Goal: Information Seeking & Learning: Learn about a topic

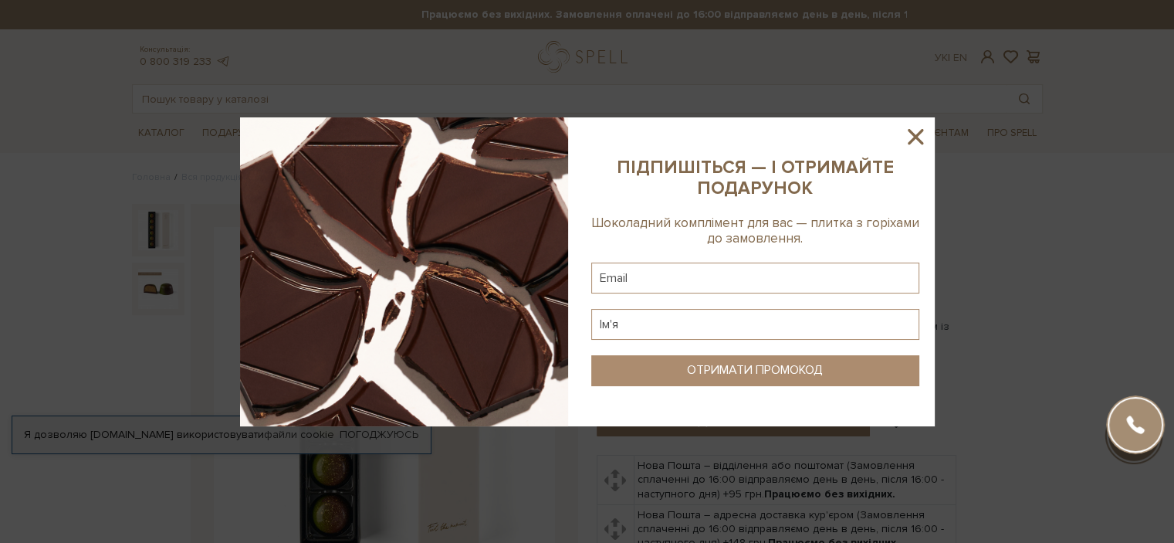
click at [917, 137] on icon at bounding box center [915, 136] width 15 height 15
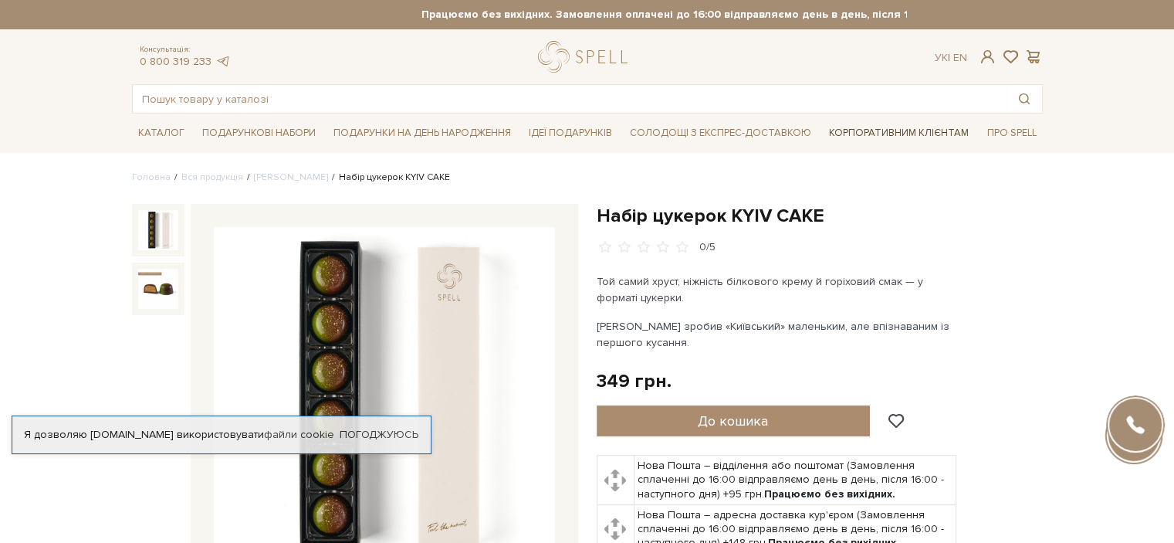
click at [875, 129] on link "Корпоративним клієнтам" at bounding box center [899, 133] width 152 height 26
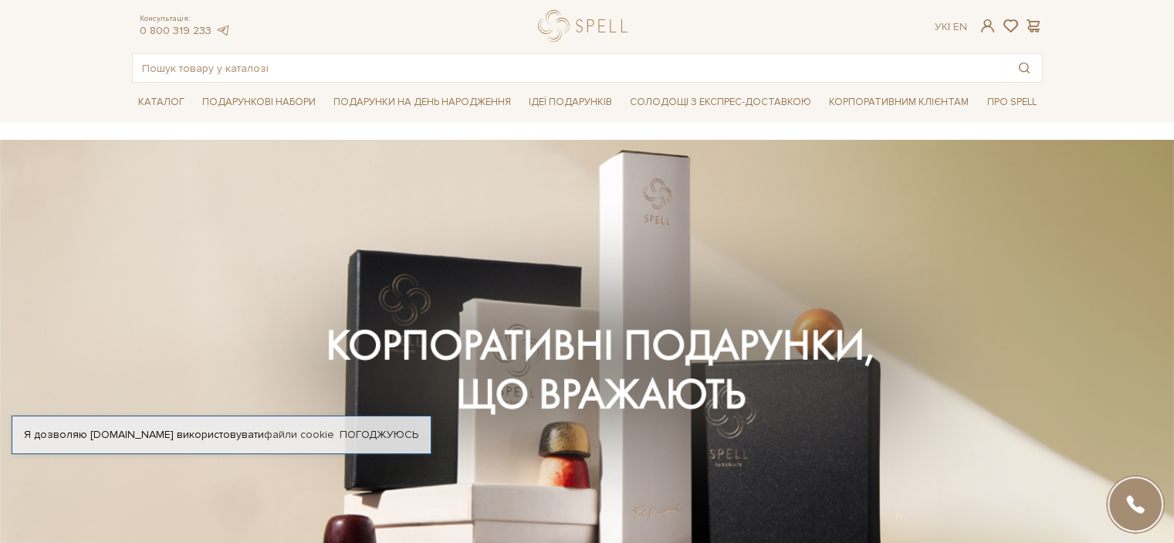
scroll to position [30, 0]
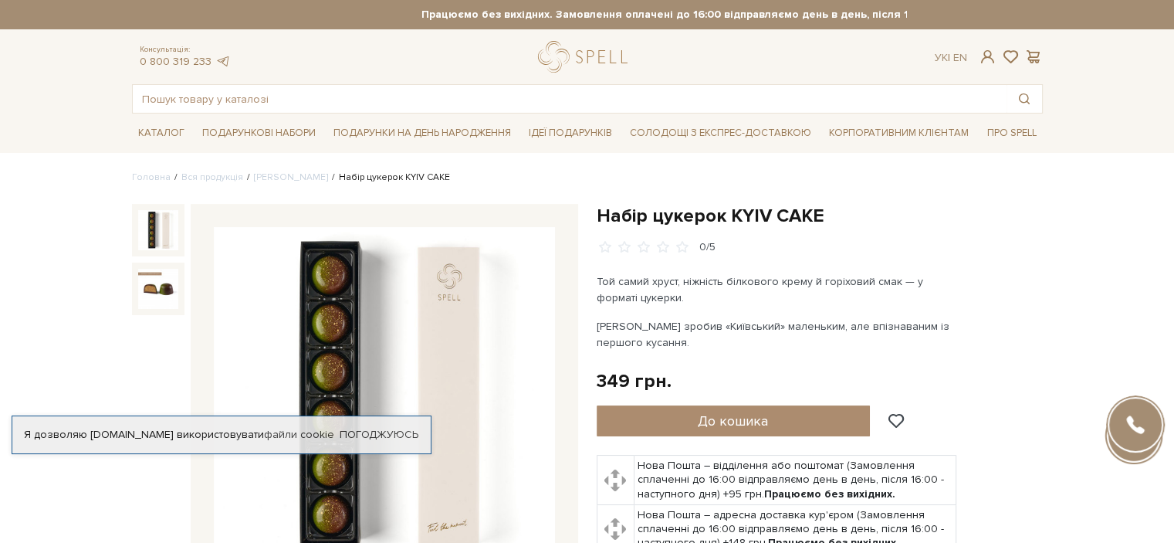
scroll to position [77, 0]
